Goal: Task Accomplishment & Management: Manage account settings

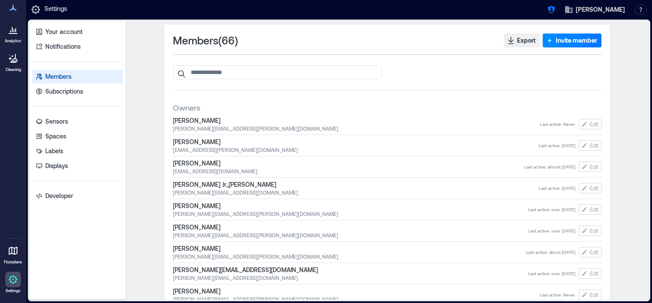
scroll to position [331, 0]
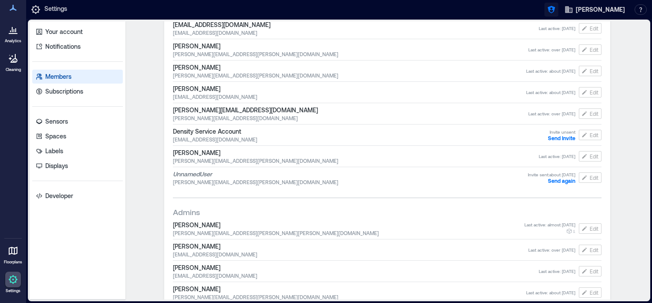
click at [556, 10] on icon "button" at bounding box center [551, 9] width 9 height 9
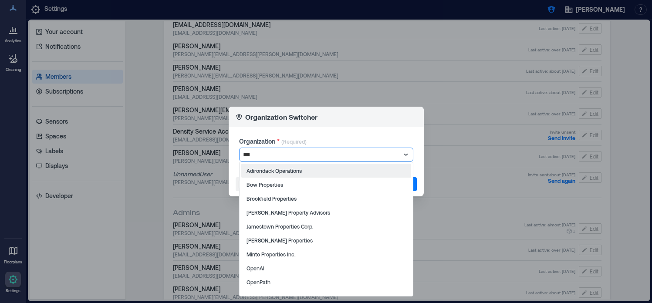
type input "****"
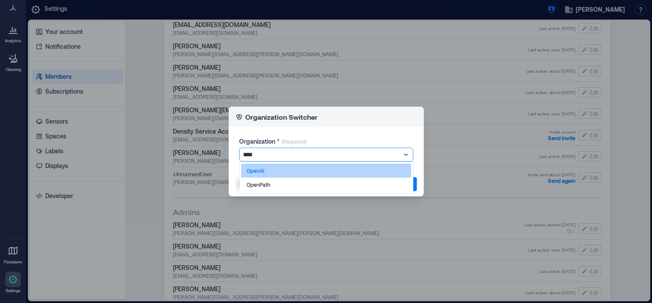
click at [311, 168] on div "OpenAI" at bounding box center [326, 171] width 170 height 14
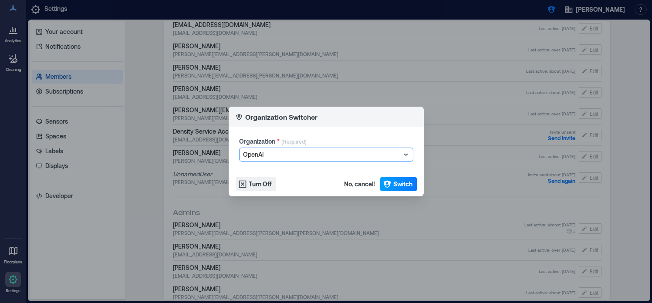
click at [395, 181] on span "Switch" at bounding box center [402, 184] width 19 height 9
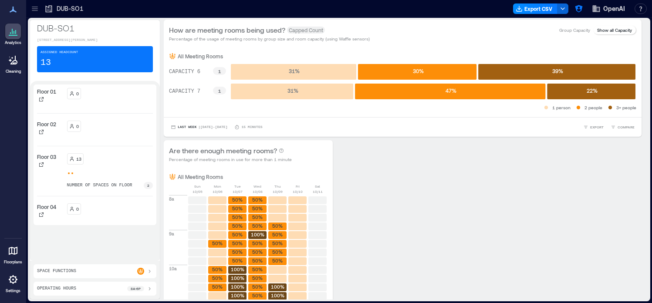
click at [14, 281] on icon at bounding box center [13, 279] width 10 height 10
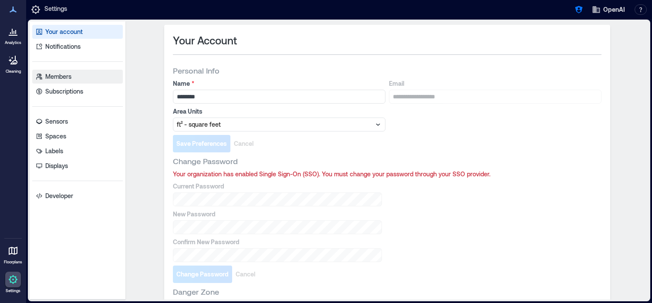
click at [69, 72] on p "Members" at bounding box center [58, 76] width 26 height 9
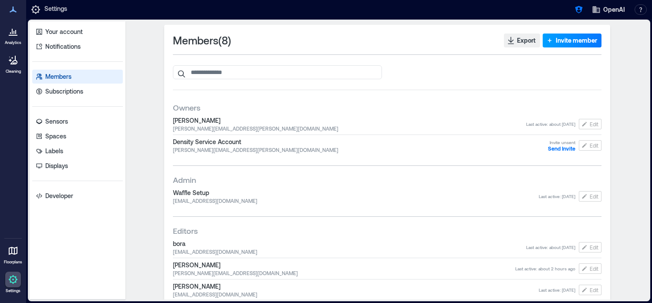
click at [545, 35] on button "Invite member" at bounding box center [572, 41] width 59 height 14
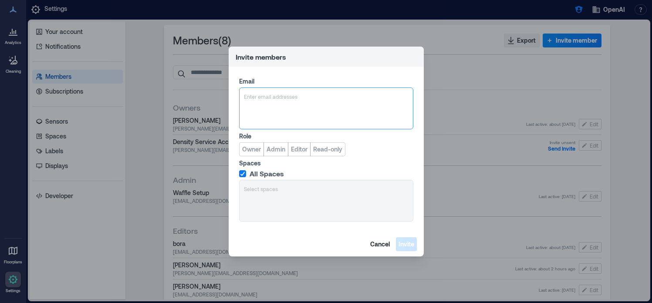
type input "**********"
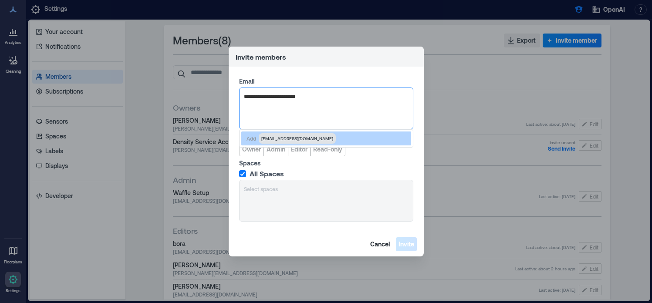
click at [292, 139] on span "[EMAIL_ADDRESS][DOMAIN_NAME]" at bounding box center [297, 138] width 72 height 7
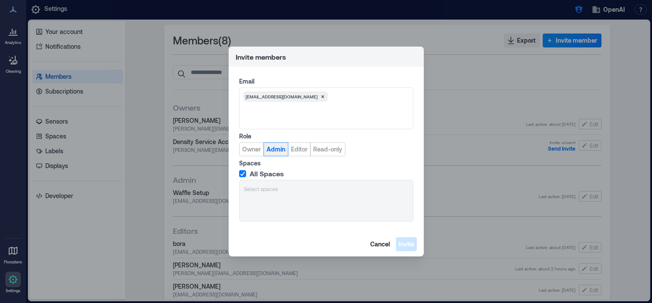
click at [278, 151] on span "Admin" at bounding box center [276, 149] width 19 height 9
click at [407, 246] on span "Invite" at bounding box center [407, 244] width 16 height 9
